Goal: Transaction & Acquisition: Obtain resource

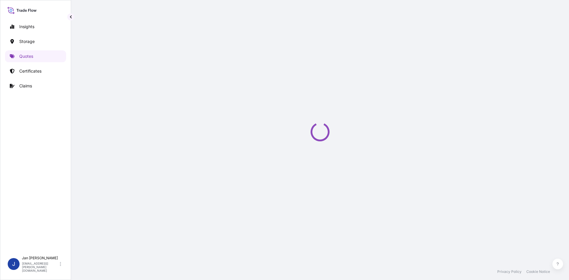
scroll to position [9, 0]
select select "Water"
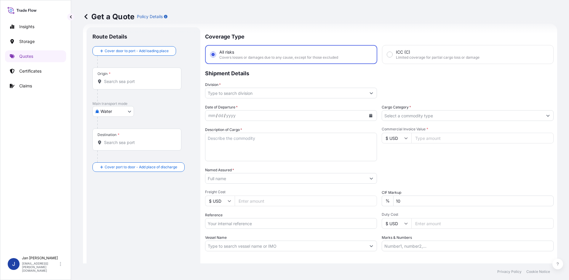
click at [126, 82] on input "Origin *" at bounding box center [139, 82] width 70 height 6
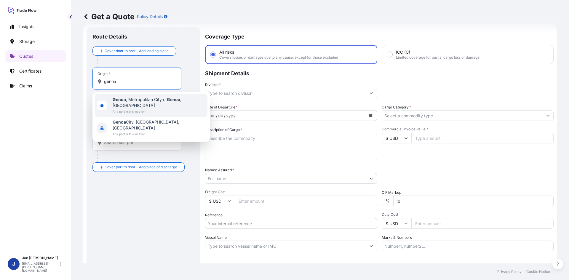
click at [156, 109] on span "Any port in this location" at bounding box center [159, 112] width 93 height 6
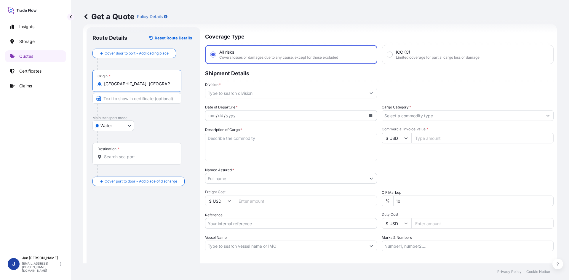
type input "[GEOGRAPHIC_DATA], [GEOGRAPHIC_DATA] of [GEOGRAPHIC_DATA], [GEOGRAPHIC_DATA]"
click at [115, 156] on input "Destination *" at bounding box center [139, 157] width 70 height 6
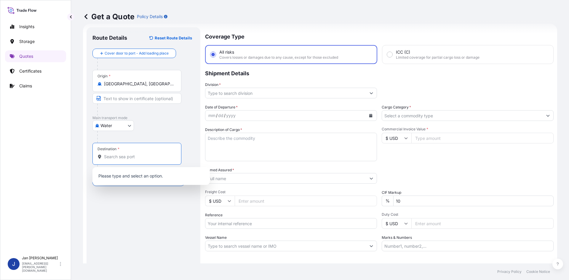
paste input "ASHDOD"
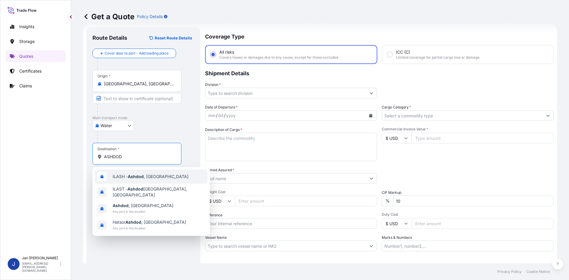
click at [185, 182] on div "ILASH - [GEOGRAPHIC_DATA] , [GEOGRAPHIC_DATA]" at bounding box center [151, 177] width 113 height 14
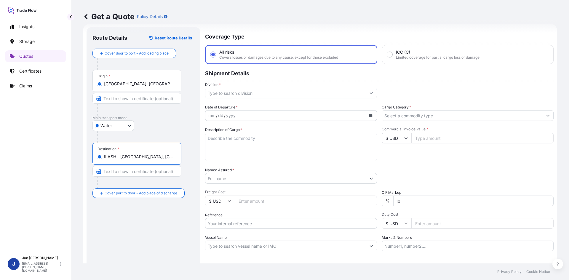
type input "ILASH - [GEOGRAPHIC_DATA], [GEOGRAPHIC_DATA]"
click at [267, 97] on input "Division *" at bounding box center [286, 93] width 161 height 11
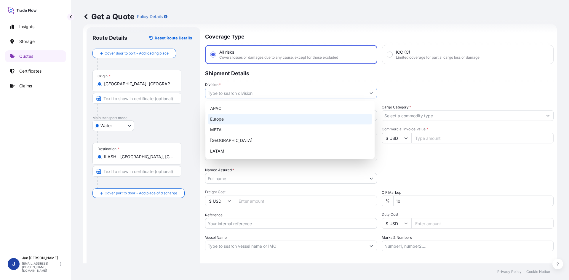
click at [252, 121] on div "Europe" at bounding box center [290, 119] width 165 height 11
type input "Europe"
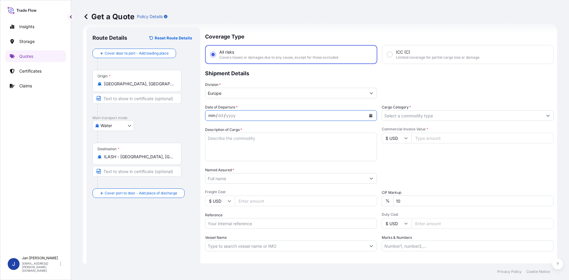
click at [261, 118] on div "mm / dd / yyyy" at bounding box center [286, 115] width 161 height 11
click at [257, 115] on div "mm / dd / yyyy" at bounding box center [286, 115] width 161 height 11
click at [212, 115] on div "mm" at bounding box center [212, 115] width 8 height 7
click at [370, 113] on button "Calendar" at bounding box center [370, 115] width 9 height 9
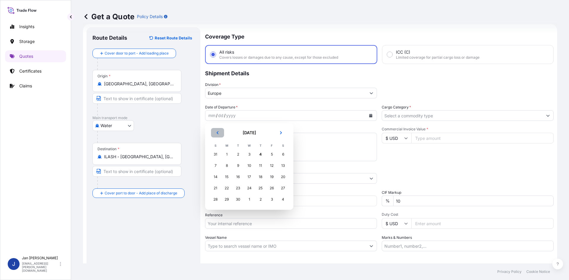
click at [219, 132] on icon "Previous" at bounding box center [218, 132] width 2 height 3
click at [258, 198] on div "28" at bounding box center [260, 199] width 11 height 11
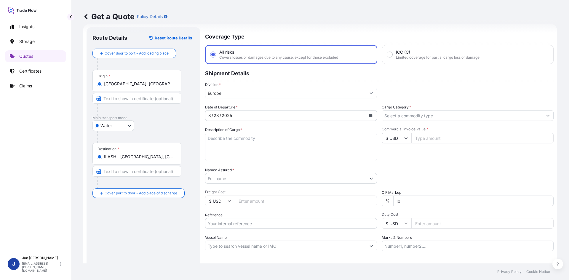
click at [233, 150] on textarea "Description of Cargo *" at bounding box center [291, 147] width 172 height 28
paste textarea "BAGS LOADED ONTO 18 PALLETS LOADED INTO 1 40' CONTAINER(S) ADFLEX Q 300 F"
click at [207, 138] on textarea "BAGS LOADED ONTO 18 PALLETS LOADED INTO 1 40' CONTAINER(S) ADFLEX Q 300 F" at bounding box center [291, 147] width 172 height 28
paste textarea "950"
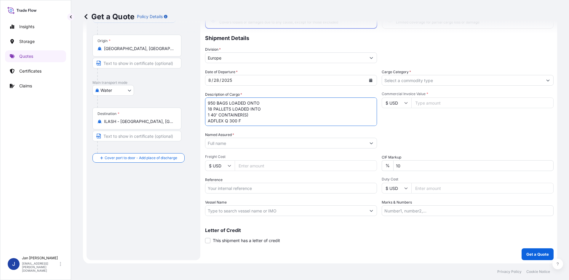
scroll to position [45, 0]
type textarea "950 BAGS LOADED ONTO 18 PALLETS LOADED INTO 1 40' CONTAINER(S) ADFLEX Q 300 F"
click at [241, 143] on input "Named Assured *" at bounding box center [286, 143] width 161 height 11
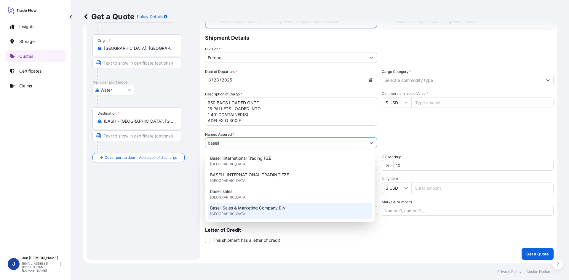
click at [285, 205] on div "Basell Sales & Marketing Company B.V. [GEOGRAPHIC_DATA]" at bounding box center [290, 211] width 165 height 17
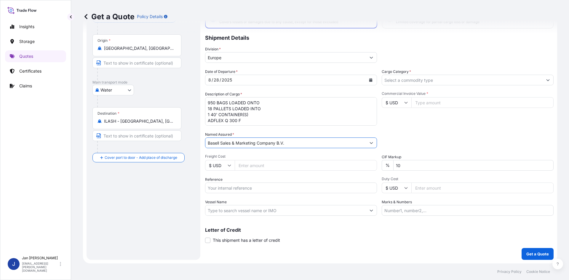
type input "Basell Sales & Marketing Company B.V."
click at [235, 187] on input "Reference" at bounding box center [291, 188] width 172 height 11
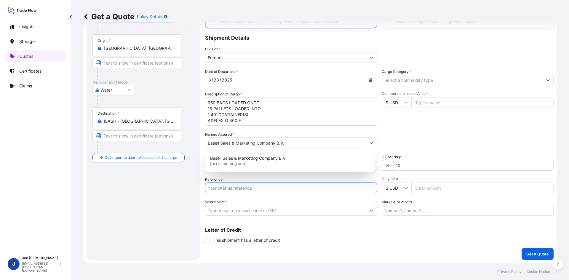
paste input "1505192795"
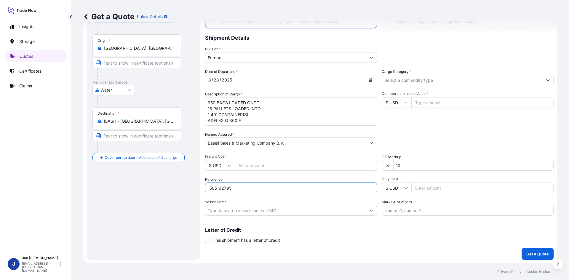
type input "1505192795"
click at [425, 104] on input "Commercial Invoice Value *" at bounding box center [483, 102] width 142 height 11
click at [422, 82] on input "Cargo Category *" at bounding box center [462, 80] width 161 height 11
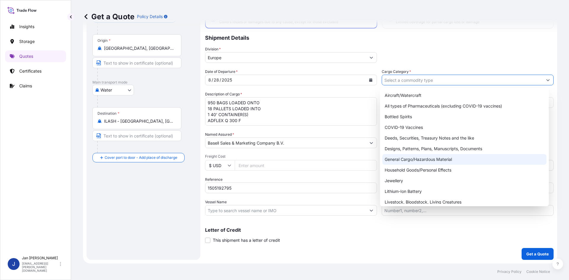
click at [435, 157] on div "General Cargo/Hazardous Material" at bounding box center [465, 159] width 165 height 11
type input "General Cargo/Hazardous Material"
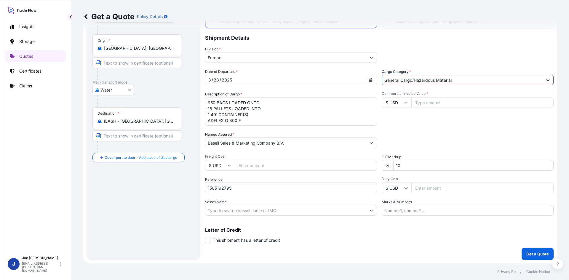
click at [400, 101] on input "$ USD" at bounding box center [397, 102] width 30 height 11
click at [398, 117] on div "€ EUR" at bounding box center [394, 118] width 25 height 11
type input "€ EUR"
click at [425, 103] on input "Commercial Invoice Value *" at bounding box center [483, 102] width 142 height 11
type input "71775"
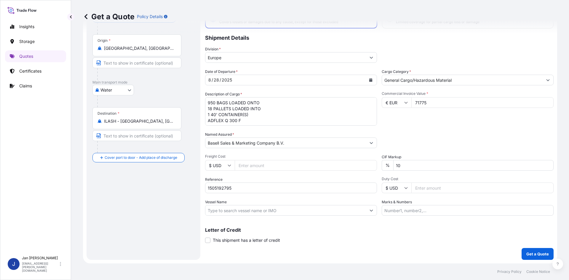
click at [443, 137] on div "Packing Category Type to search a container mode Please select a primary mode o…" at bounding box center [468, 140] width 172 height 17
click at [237, 210] on input "Vessel Name" at bounding box center [286, 210] width 161 height 11
paste input "HMM PROMISE"
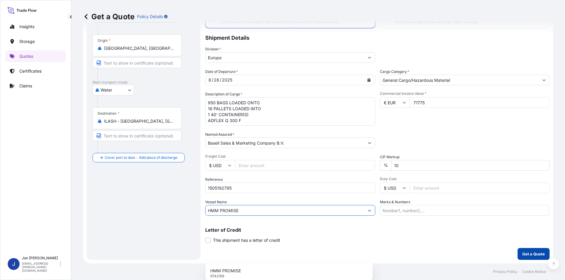
type input "HMM PROMISE"
click at [526, 252] on p "Get a Quote" at bounding box center [533, 254] width 23 height 6
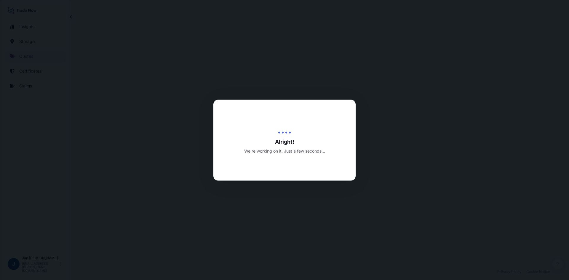
select select "Water"
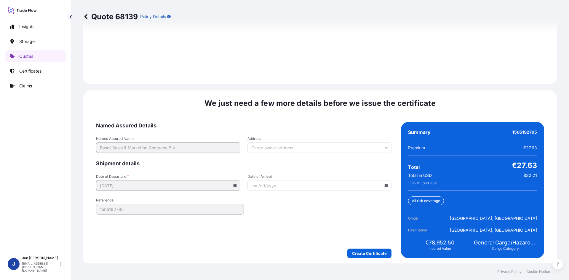
scroll to position [851, 0]
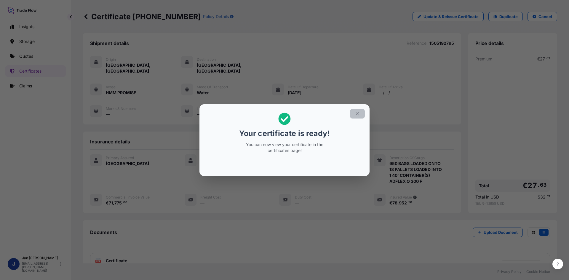
click at [358, 110] on button "button" at bounding box center [357, 113] width 15 height 9
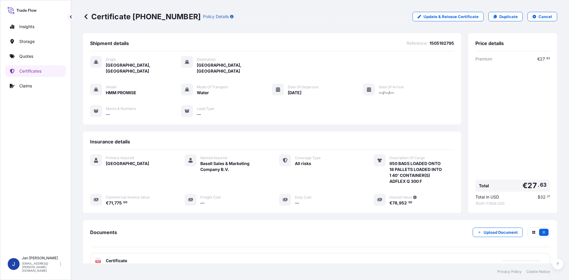
scroll to position [43, 0]
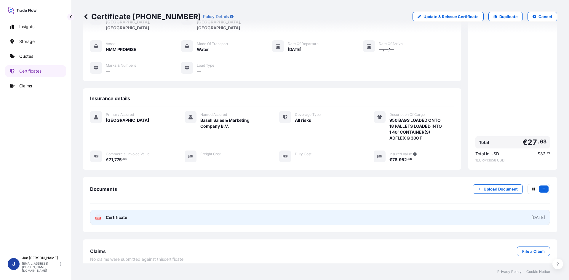
click at [286, 210] on link "PDF Certificate [DATE]" at bounding box center [320, 217] width 460 height 15
